Goal: Information Seeking & Learning: Check status

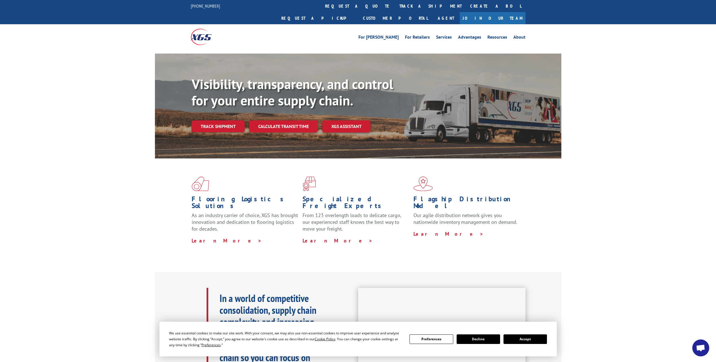
click at [213, 120] on link "Track shipment" at bounding box center [218, 126] width 53 height 12
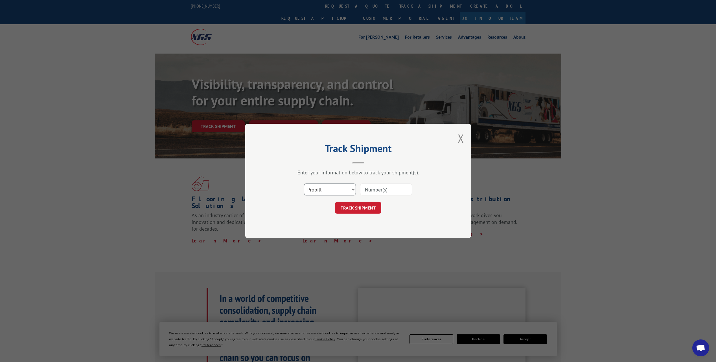
click at [334, 192] on select "Select category... Probill BOL PO" at bounding box center [330, 190] width 52 height 12
select select "bol"
click at [304, 184] on select "Select category... Probill BOL PO" at bounding box center [330, 190] width 52 height 12
click at [373, 188] on input at bounding box center [386, 190] width 52 height 12
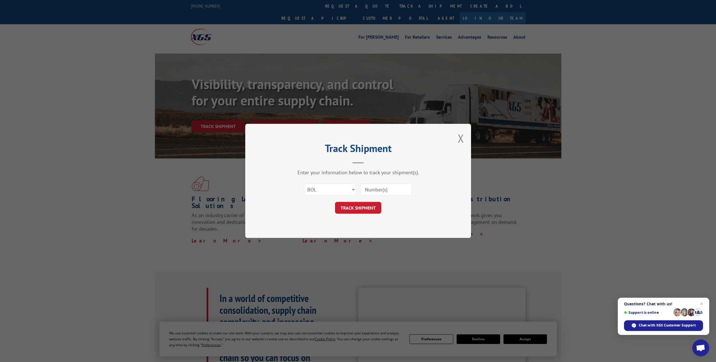
paste input "2842088"
type input "2842088"
click at [365, 205] on button "TRACK SHIPMENT" at bounding box center [358, 208] width 46 height 12
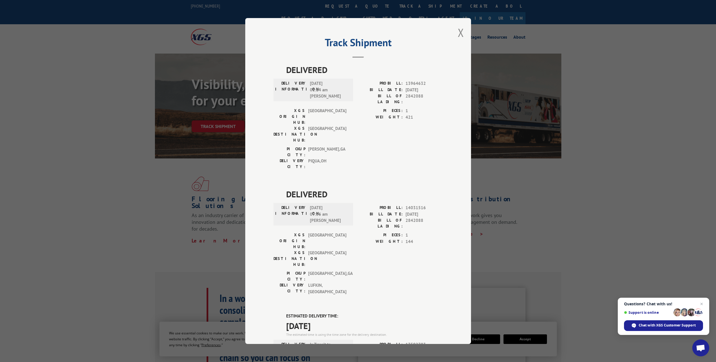
click at [458, 32] on button "Close modal" at bounding box center [461, 32] width 6 height 15
